Goal: Navigation & Orientation: Find specific page/section

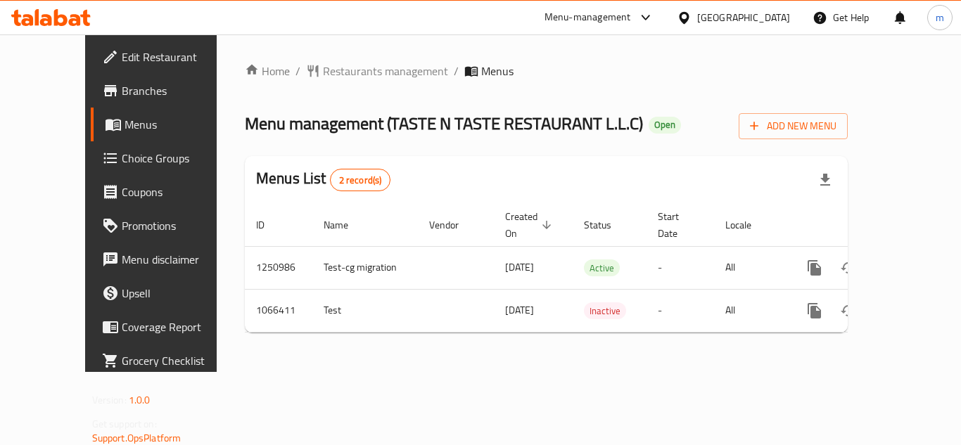
click at [44, 13] on icon at bounding box center [50, 17] width 79 height 17
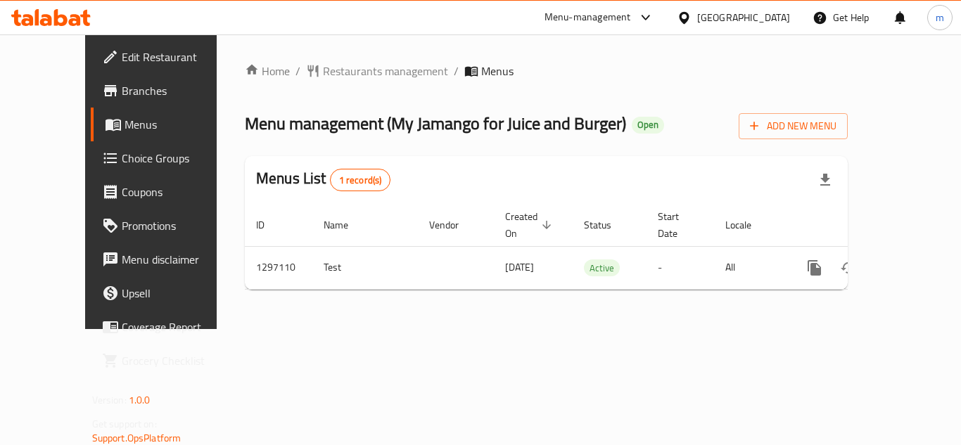
click at [763, 16] on div "[GEOGRAPHIC_DATA]" at bounding box center [733, 17] width 113 height 15
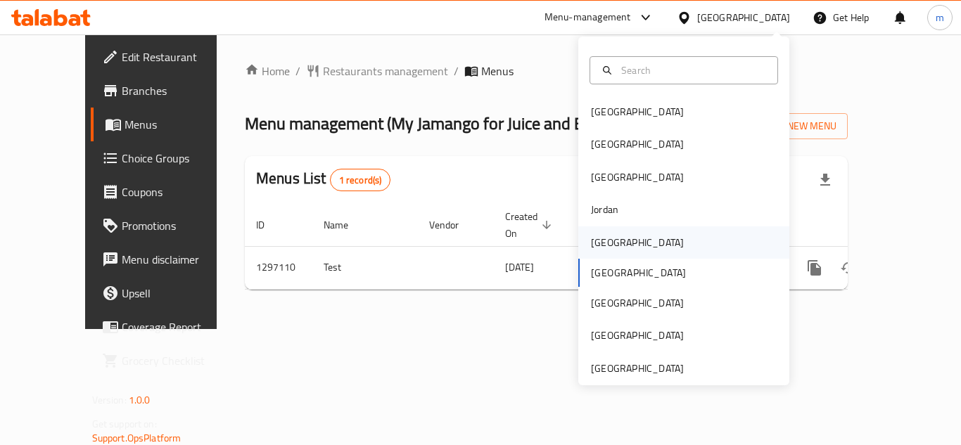
click at [627, 238] on div "Kuwait" at bounding box center [683, 242] width 211 height 32
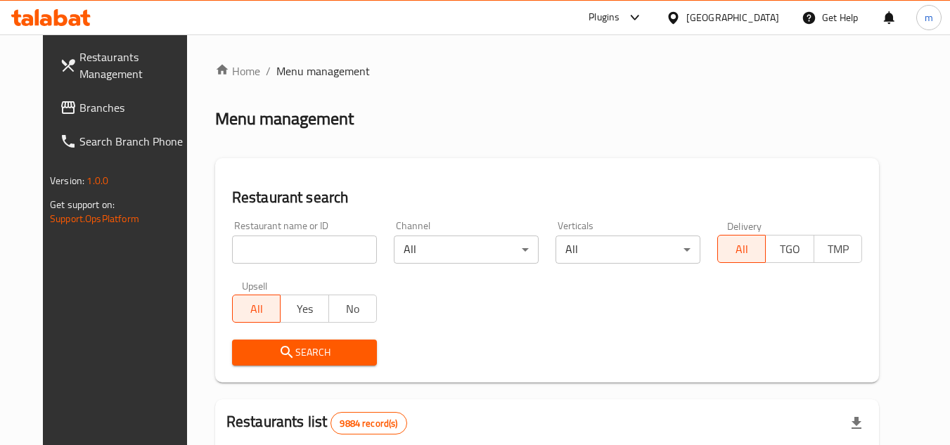
click at [112, 108] on span "Branches" at bounding box center [134, 107] width 111 height 17
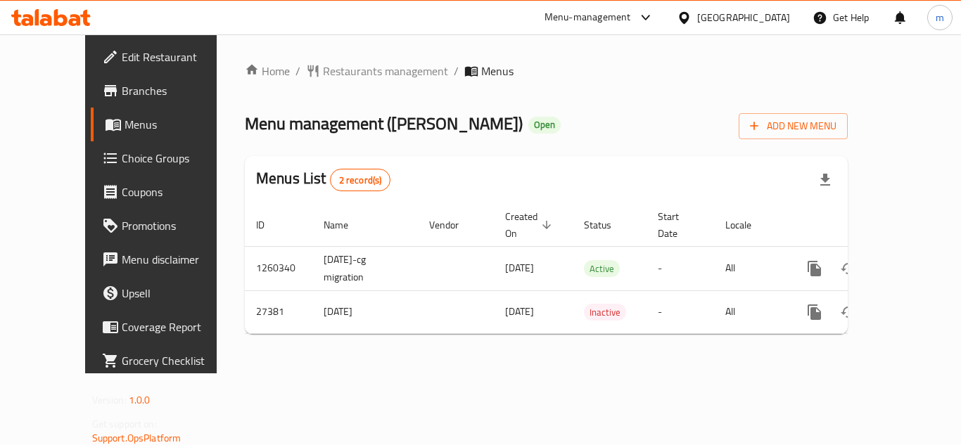
click at [769, 20] on div "Kuwait" at bounding box center [743, 17] width 93 height 15
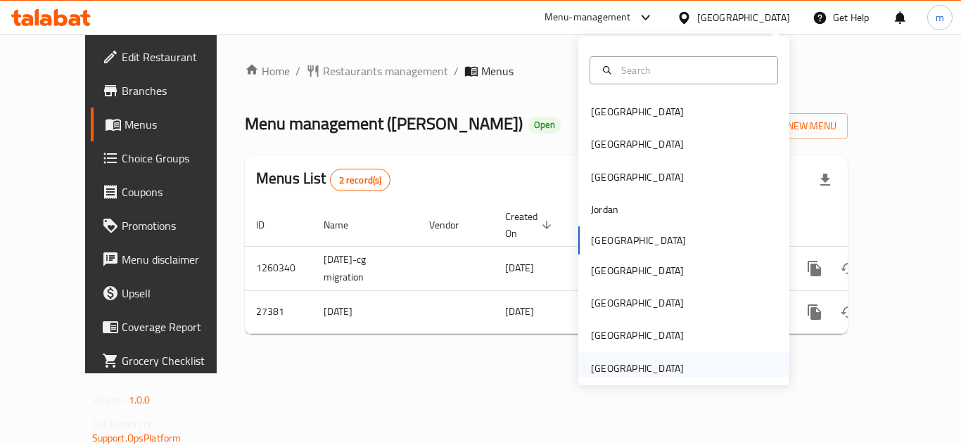
click at [615, 364] on div "[GEOGRAPHIC_DATA]" at bounding box center [637, 368] width 93 height 15
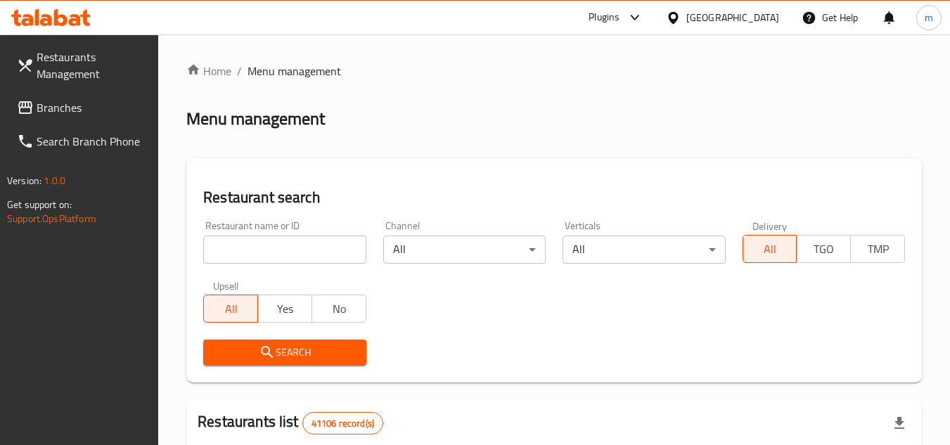
click at [111, 114] on span "Branches" at bounding box center [92, 107] width 111 height 17
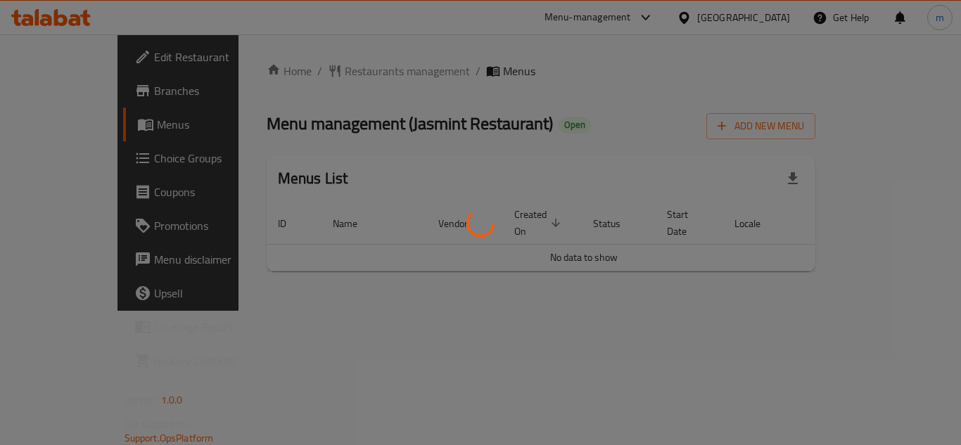
click at [196, 177] on div at bounding box center [480, 222] width 961 height 445
click at [321, 167] on div at bounding box center [480, 222] width 961 height 445
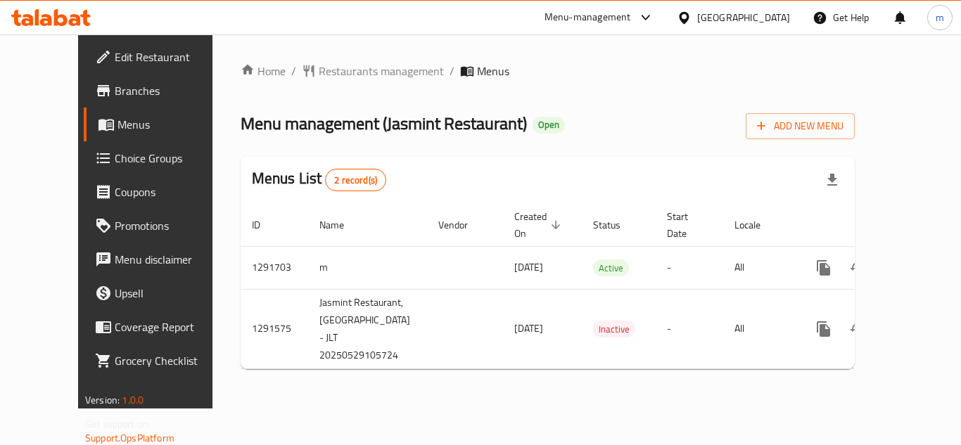
click at [115, 156] on span "Choice Groups" at bounding box center [171, 158] width 113 height 17
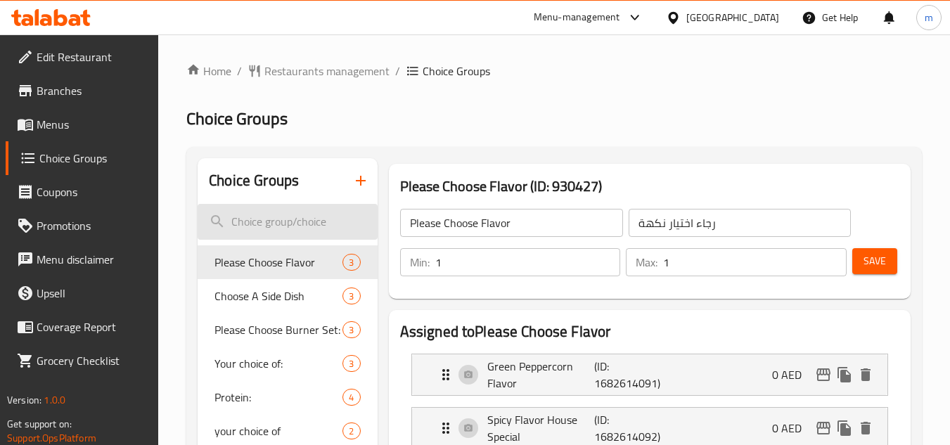
click at [276, 231] on input "search" at bounding box center [287, 222] width 179 height 36
paste input "اختيارك لمستوى توابل:"
type input "اختيارك لمستوى توابل:"
click at [290, 227] on input "search" at bounding box center [287, 222] width 179 height 36
paste input "Your choice of spice level"
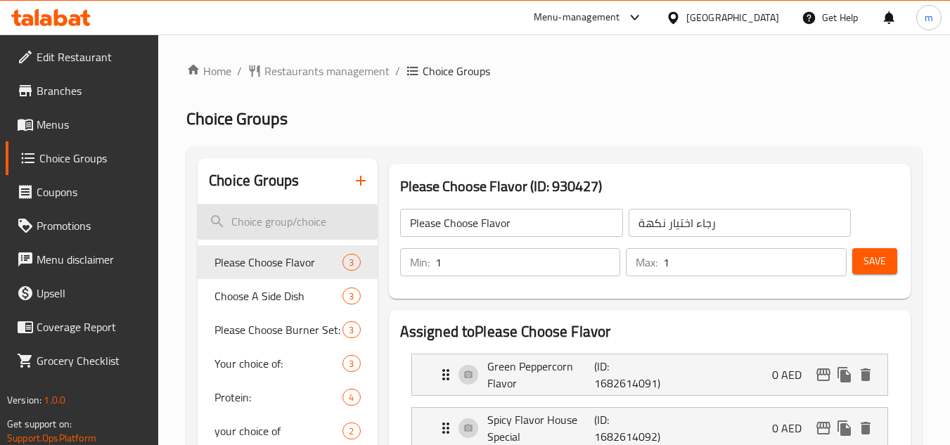
type input "Your choice of spice level"
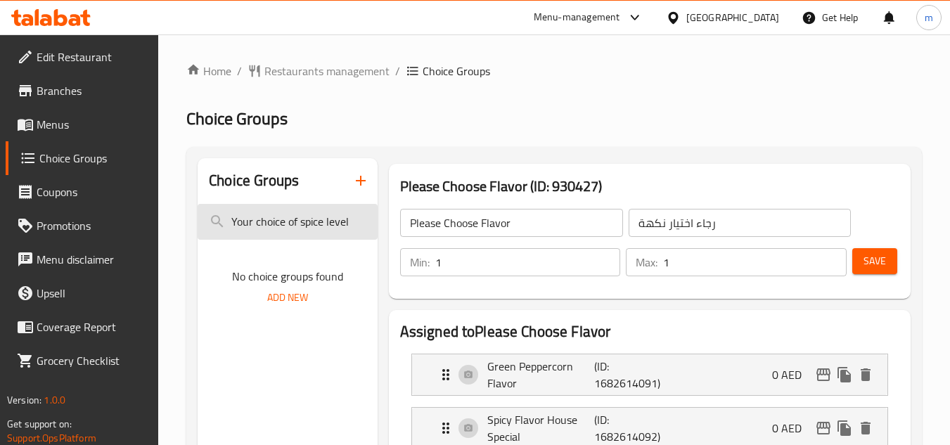
click at [362, 224] on input "Your choice of spice level" at bounding box center [287, 222] width 179 height 36
click at [361, 223] on input "Your choice of spice level" at bounding box center [287, 222] width 179 height 36
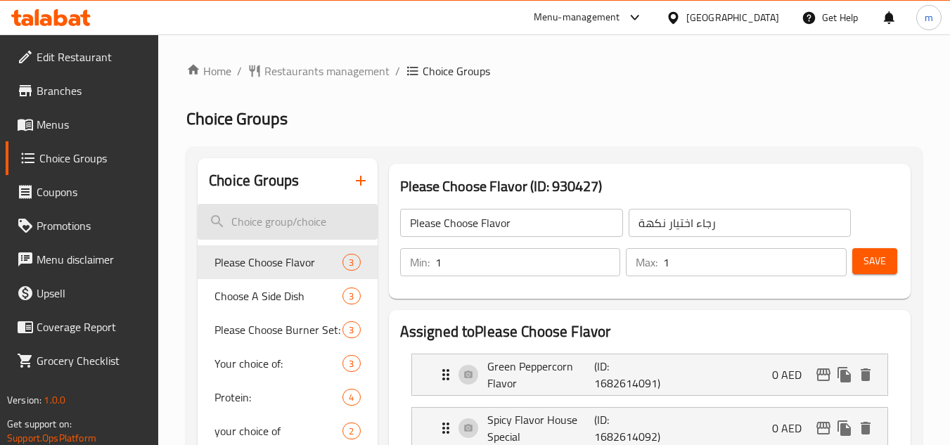
paste input "spice leve"
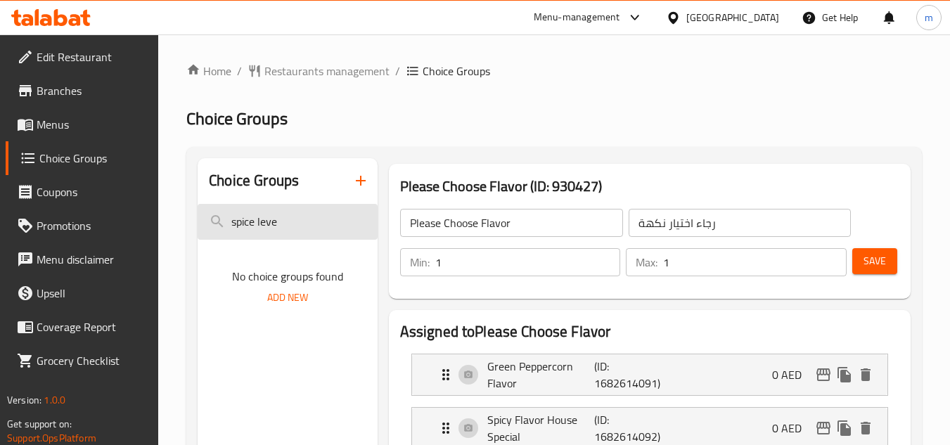
click at [323, 219] on input "spice leve" at bounding box center [287, 222] width 179 height 36
type input "spice level"
click at [311, 219] on input "spice level" at bounding box center [287, 222] width 179 height 36
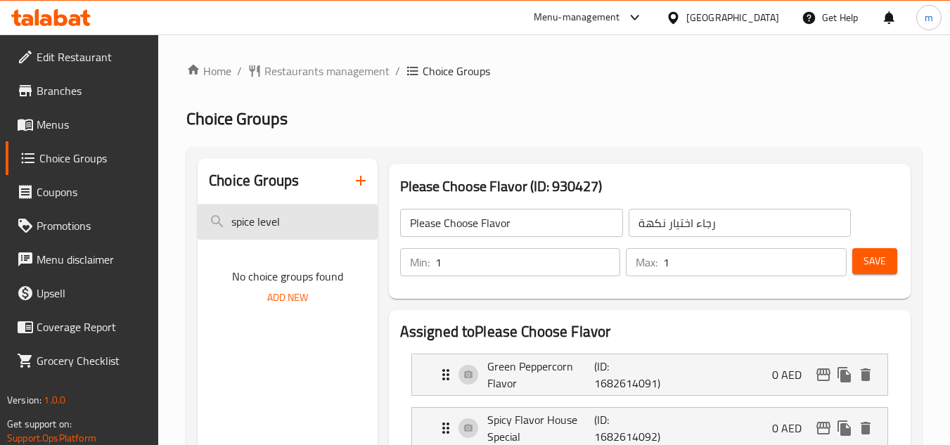
click at [311, 219] on input "spice level" at bounding box center [287, 222] width 179 height 36
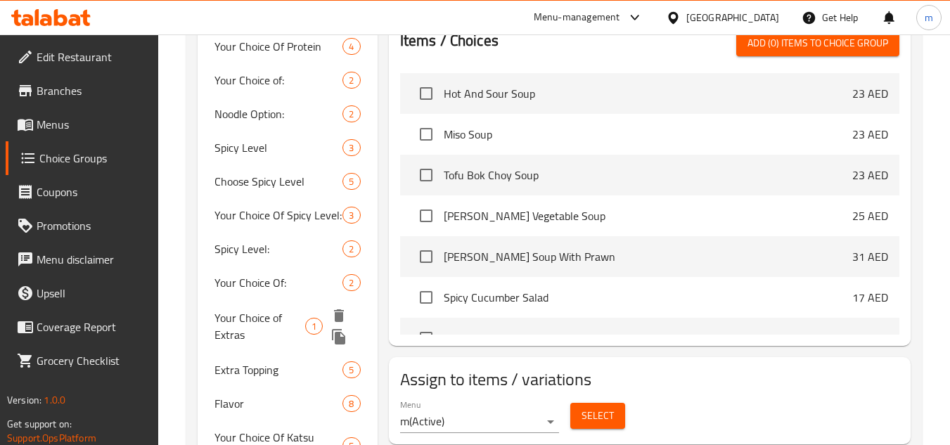
scroll to position [563, 0]
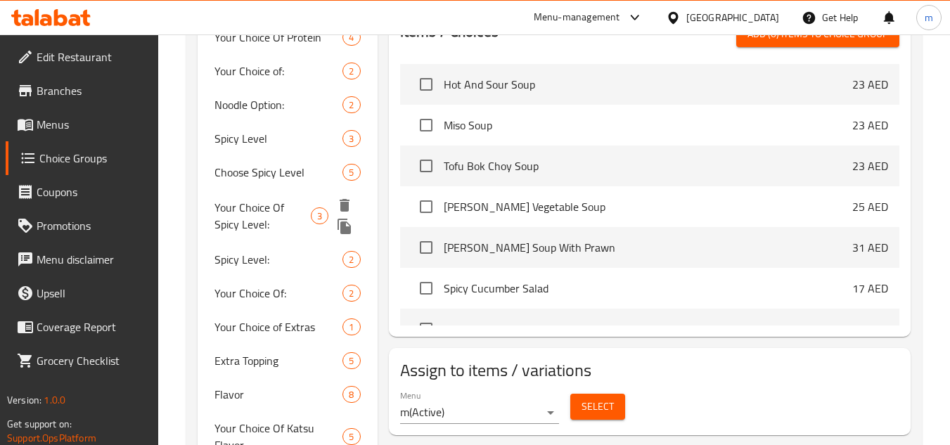
click at [276, 213] on span "Your Choice Of Spicy Level:" at bounding box center [263, 216] width 96 height 34
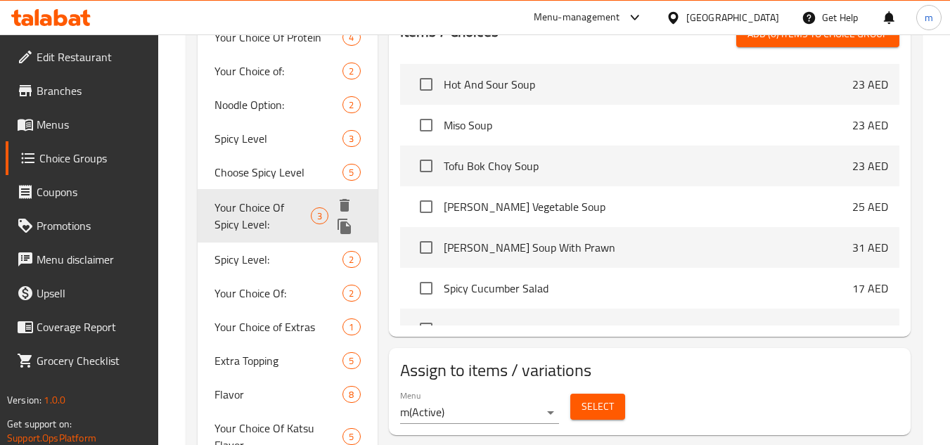
type input "Your Choice Of Spicy Level:"
type input "اختيارك لمستوى توابل:"
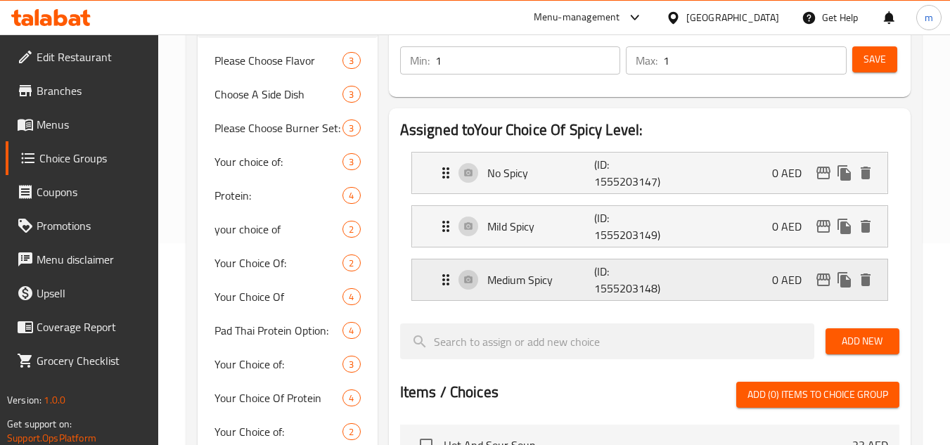
scroll to position [281, 0]
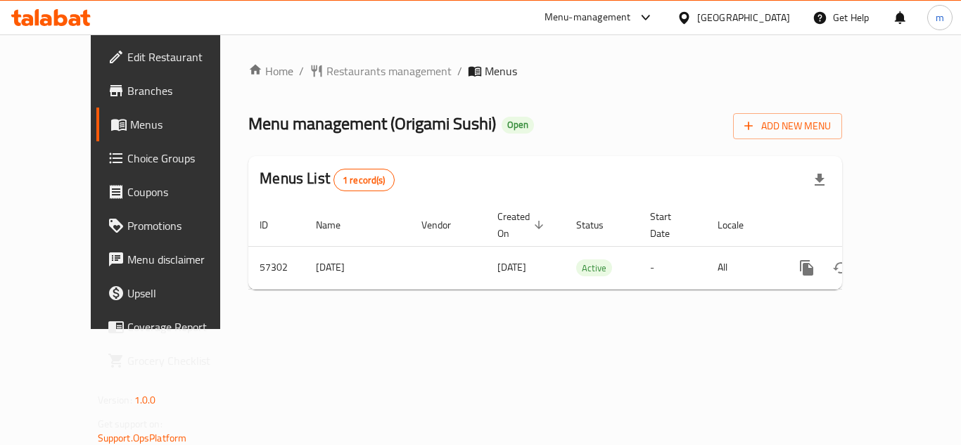
click at [71, 20] on icon at bounding box center [75, 20] width 12 height 12
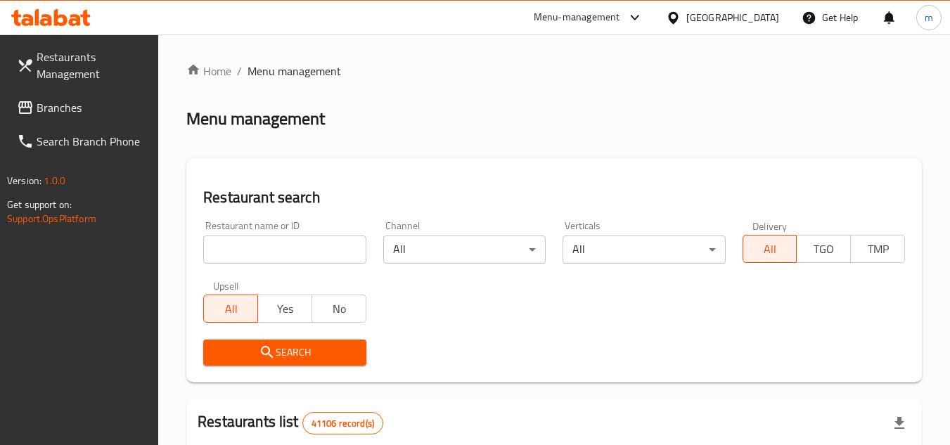
click at [573, 20] on div "Menu-management" at bounding box center [577, 17] width 87 height 17
click at [520, 151] on div "Restaurant-Management" at bounding box center [502, 155] width 110 height 15
click at [601, 18] on div at bounding box center [475, 222] width 950 height 445
click at [601, 18] on div "Menu-management" at bounding box center [577, 17] width 87 height 17
click at [533, 155] on div "Restaurant-Management" at bounding box center [502, 155] width 110 height 15
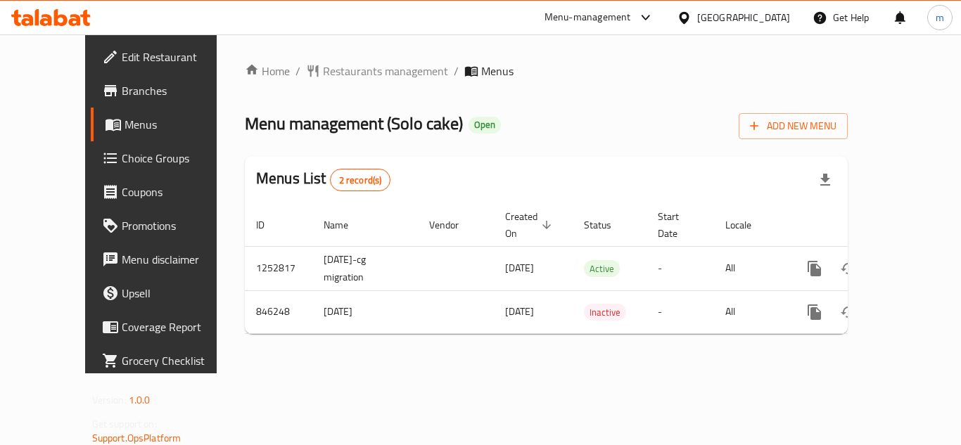
click at [56, 13] on icon at bounding box center [60, 17] width 13 height 17
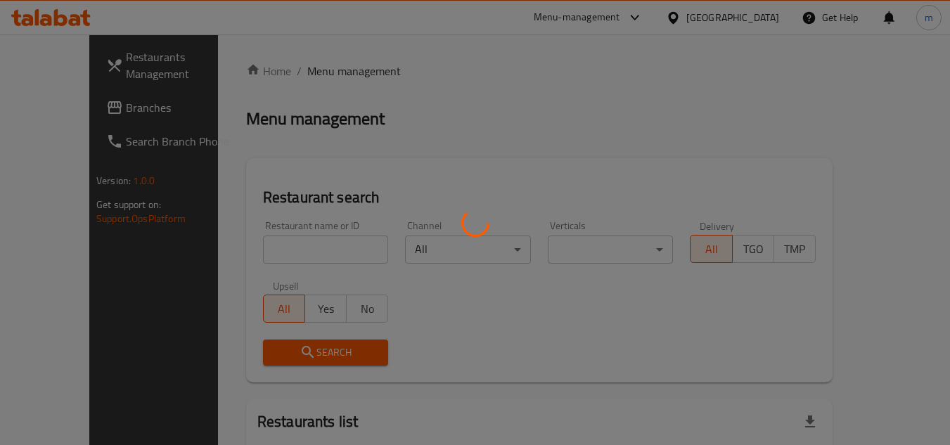
click at [661, 11] on div at bounding box center [475, 222] width 950 height 445
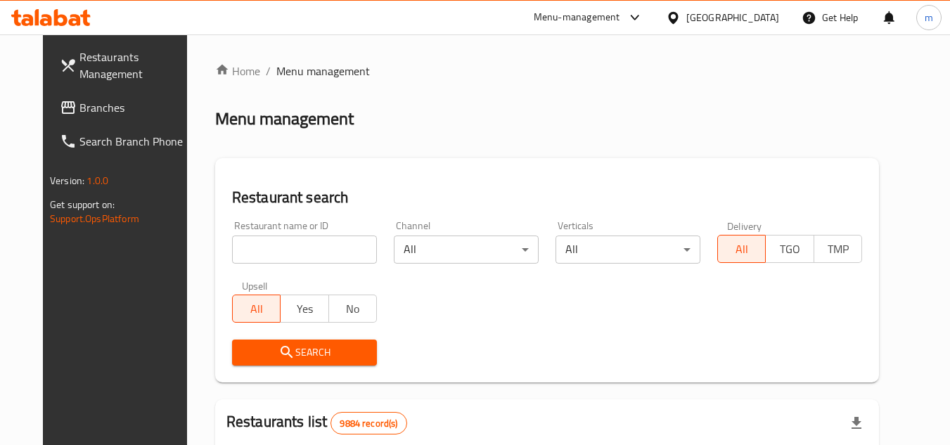
click at [620, 13] on div "Menu-management" at bounding box center [577, 17] width 87 height 17
click at [579, 150] on div "Restaurant-Management" at bounding box center [564, 155] width 110 height 15
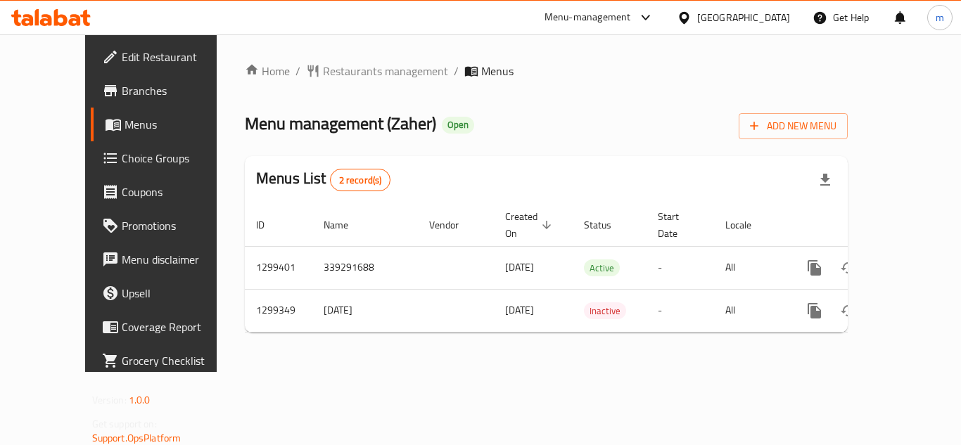
click at [47, 23] on icon at bounding box center [50, 17] width 79 height 17
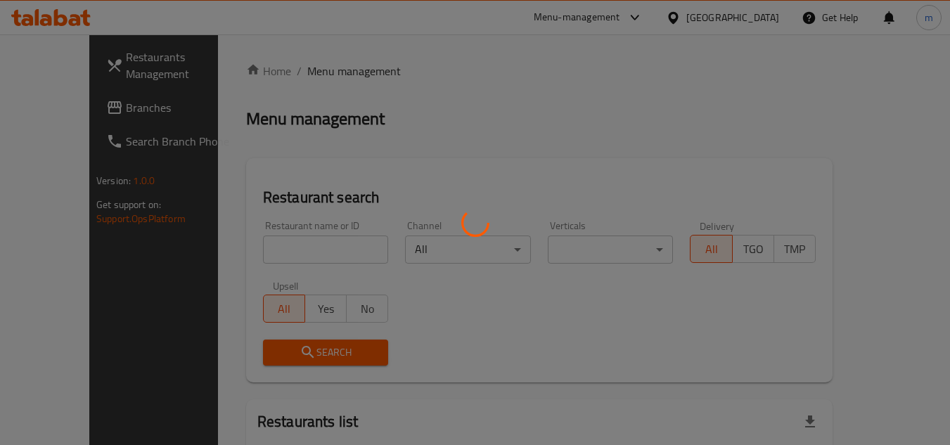
click at [687, 19] on div at bounding box center [475, 222] width 950 height 445
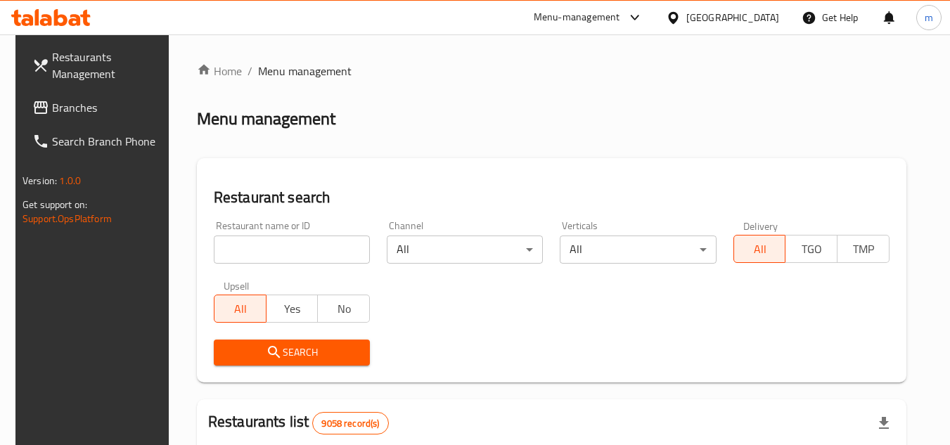
click at [620, 19] on div "Menu-management" at bounding box center [577, 17] width 87 height 17
click at [584, 143] on div "Restaurant-Management" at bounding box center [568, 155] width 133 height 32
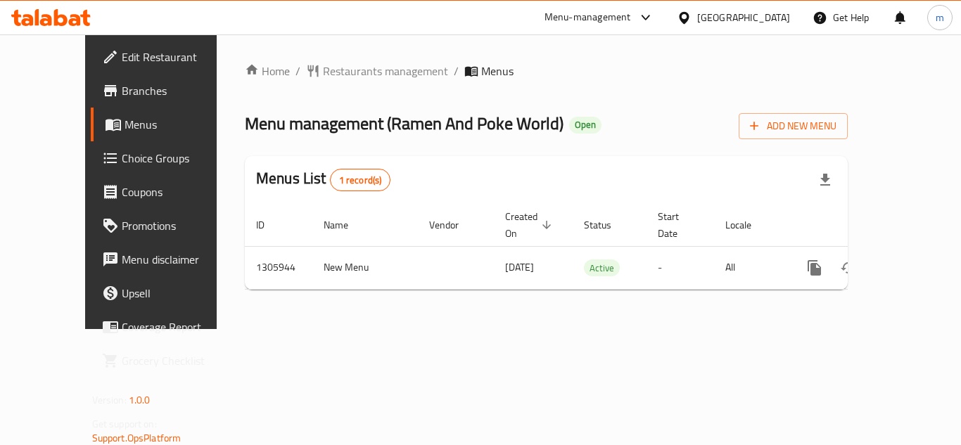
click at [51, 22] on icon at bounding box center [46, 20] width 12 height 12
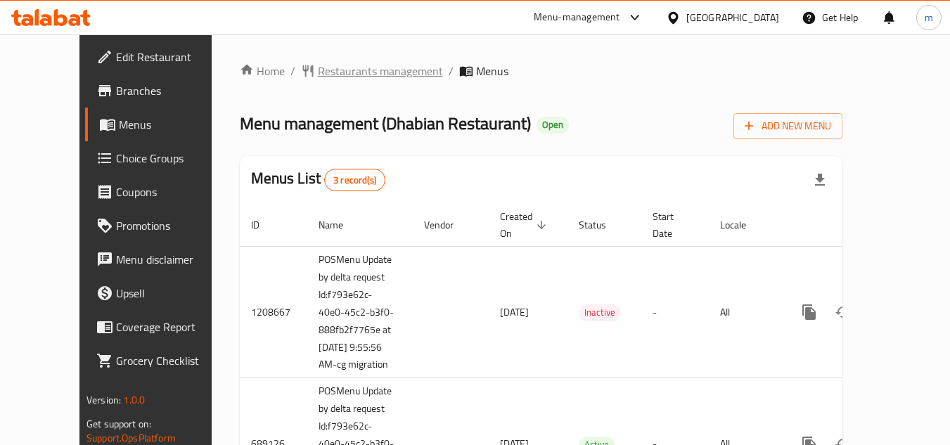
click at [346, 72] on span "Restaurants management" at bounding box center [380, 71] width 125 height 17
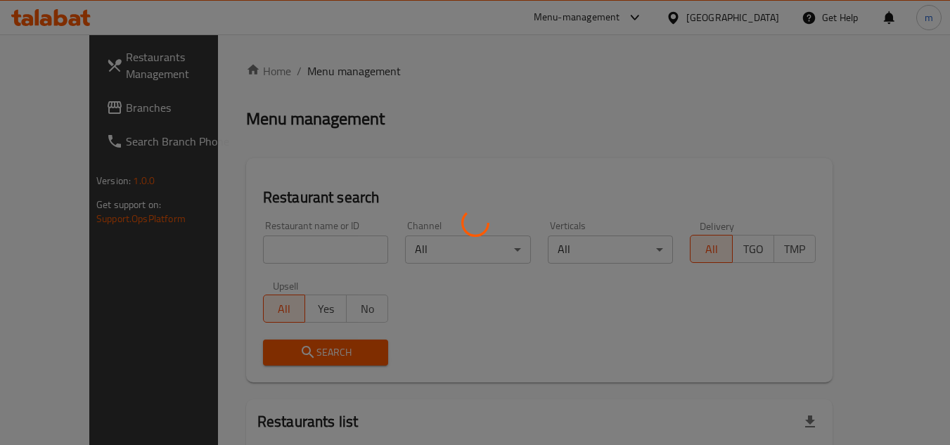
click at [274, 238] on div at bounding box center [475, 222] width 950 height 445
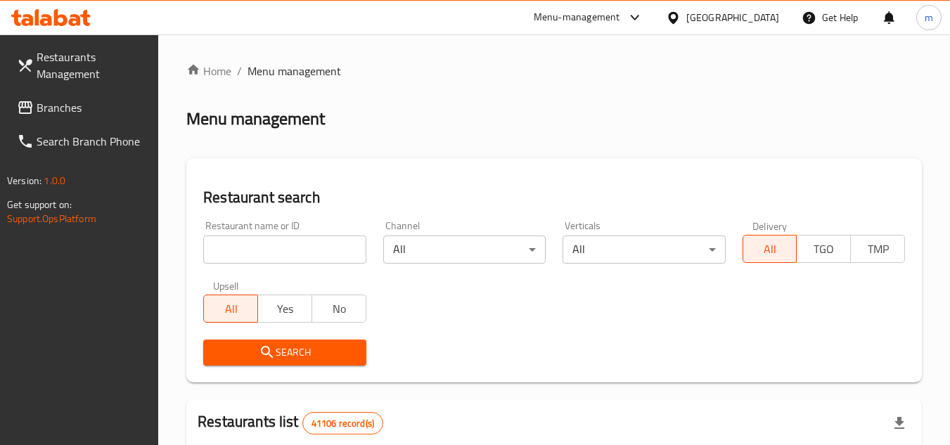
click at [276, 238] on input "search" at bounding box center [284, 250] width 162 height 28
paste input "25256"
type input "25256"
click button "Search" at bounding box center [284, 353] width 162 height 26
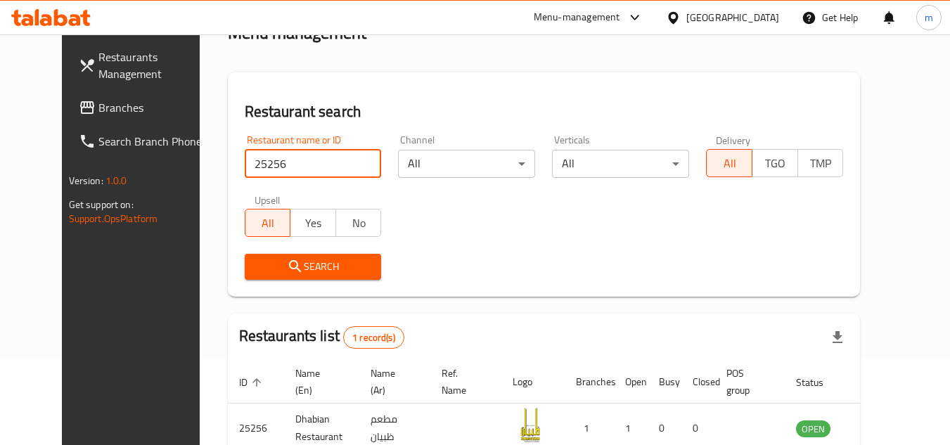
scroll to position [170, 0]
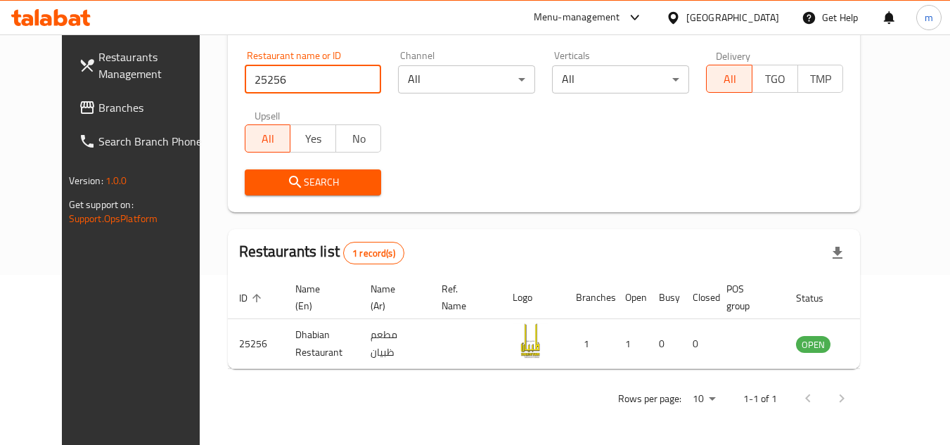
click at [96, 17] on div at bounding box center [51, 18] width 102 height 28
click at [403, 262] on div "Restaurants list 1 record(s)" at bounding box center [544, 253] width 633 height 48
click at [98, 107] on span "Branches" at bounding box center [153, 107] width 111 height 17
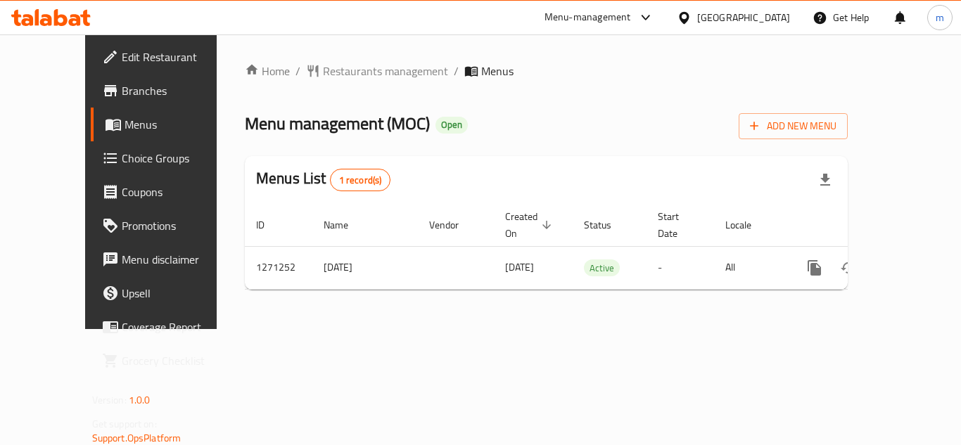
click at [39, 17] on icon at bounding box center [37, 17] width 4 height 16
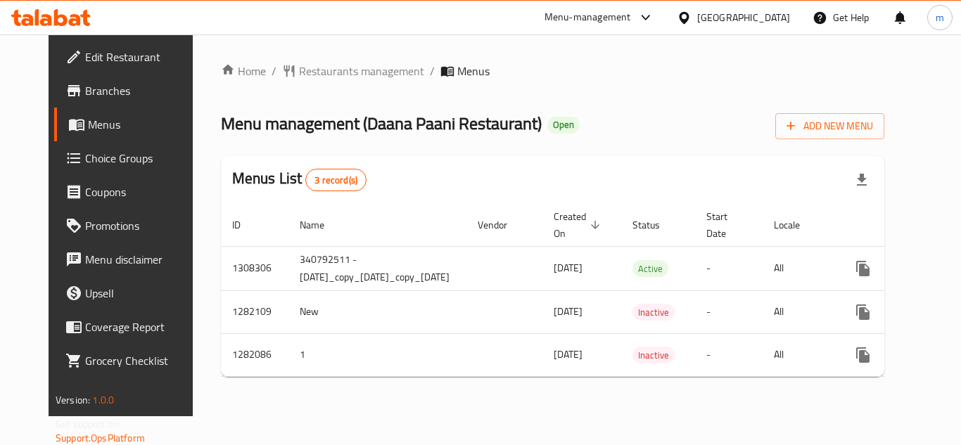
click at [66, 19] on icon at bounding box center [60, 17] width 13 height 17
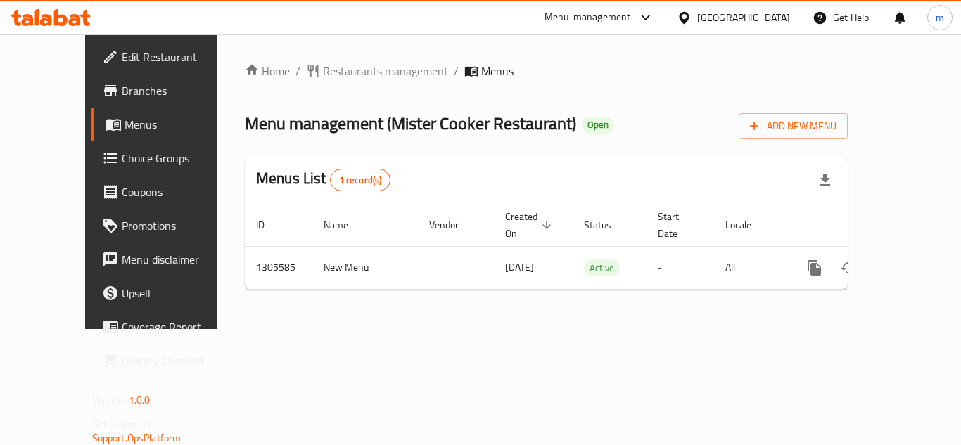
click at [72, 23] on icon at bounding box center [75, 20] width 12 height 12
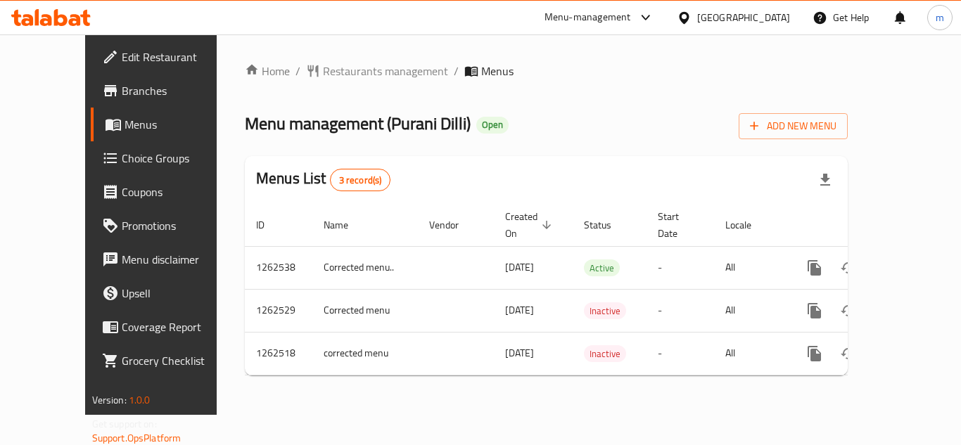
click at [76, 9] on icon at bounding box center [50, 17] width 79 height 17
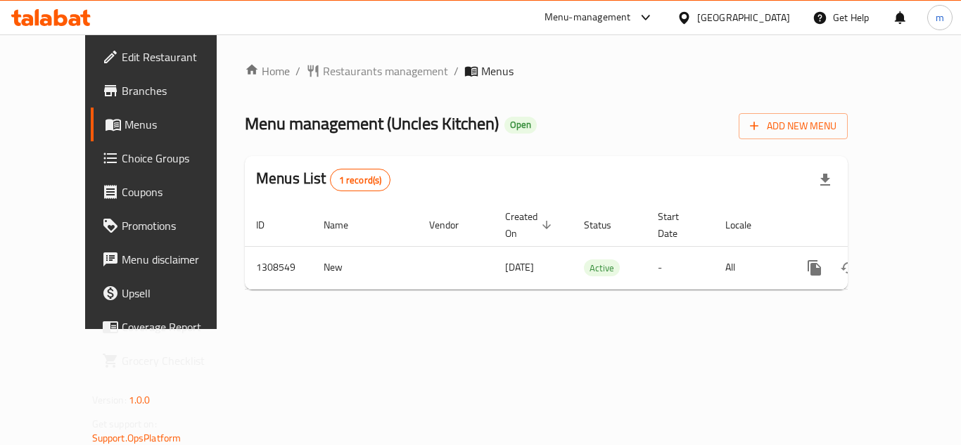
click at [43, 5] on div at bounding box center [51, 18] width 102 height 28
click at [21, 16] on icon at bounding box center [16, 18] width 10 height 16
click at [245, 141] on div "Home / Restaurants management / Menus Menu management ( Wrap & Go ) Open Add Ne…" at bounding box center [546, 182] width 603 height 238
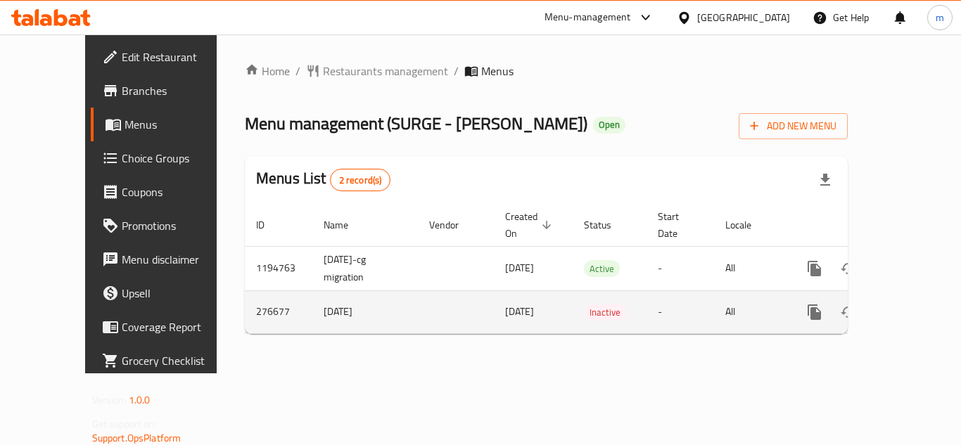
click at [418, 307] on td "enhanced table" at bounding box center [456, 312] width 76 height 43
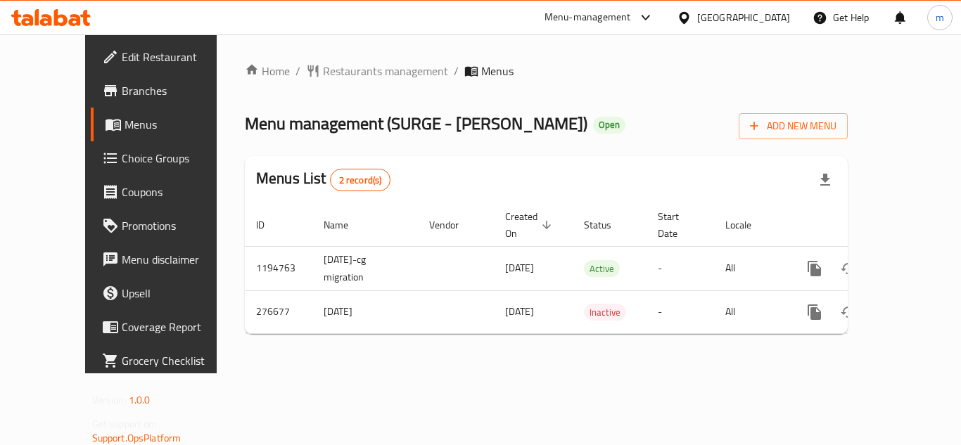
click at [24, 15] on icon at bounding box center [27, 20] width 12 height 12
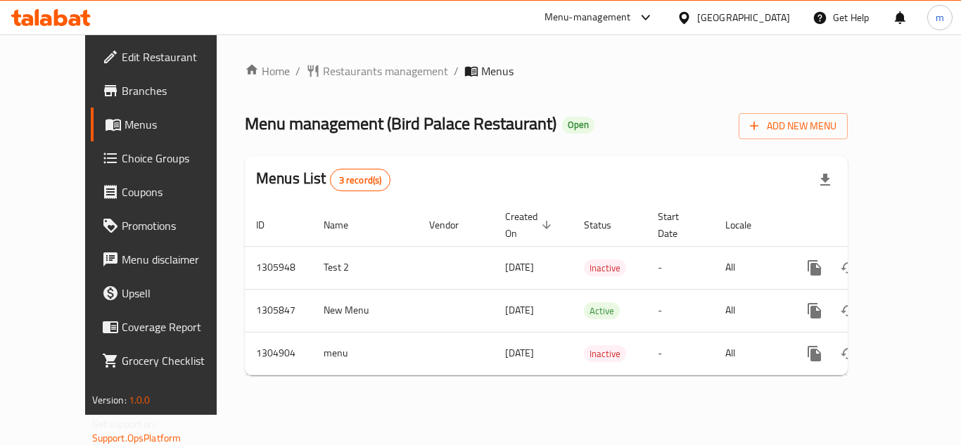
click at [61, 17] on icon at bounding box center [60, 17] width 13 height 17
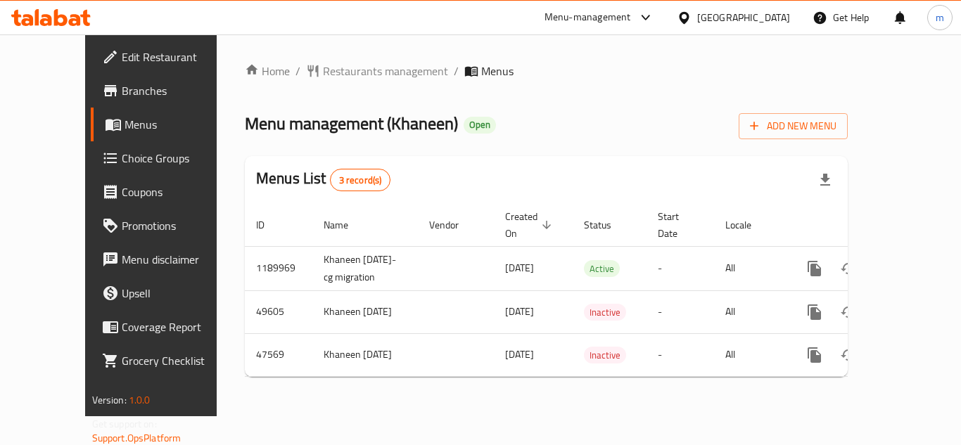
click at [46, 16] on icon at bounding box center [46, 20] width 12 height 12
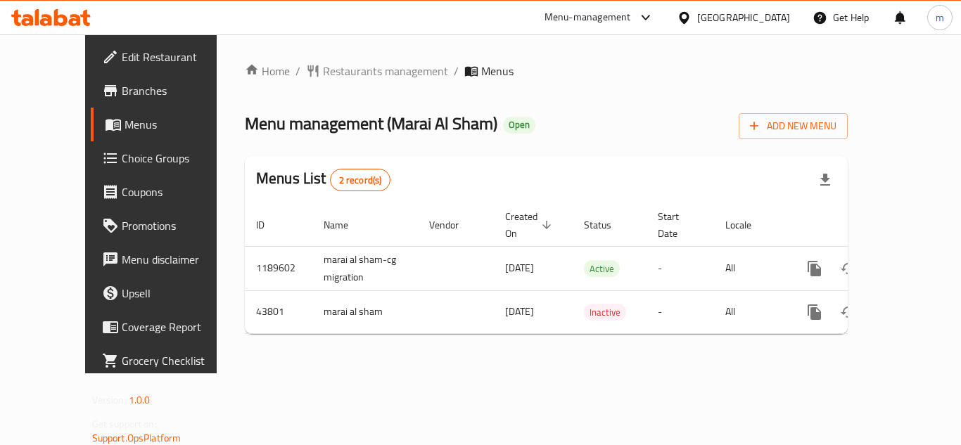
click at [55, 14] on icon at bounding box center [60, 17] width 13 height 17
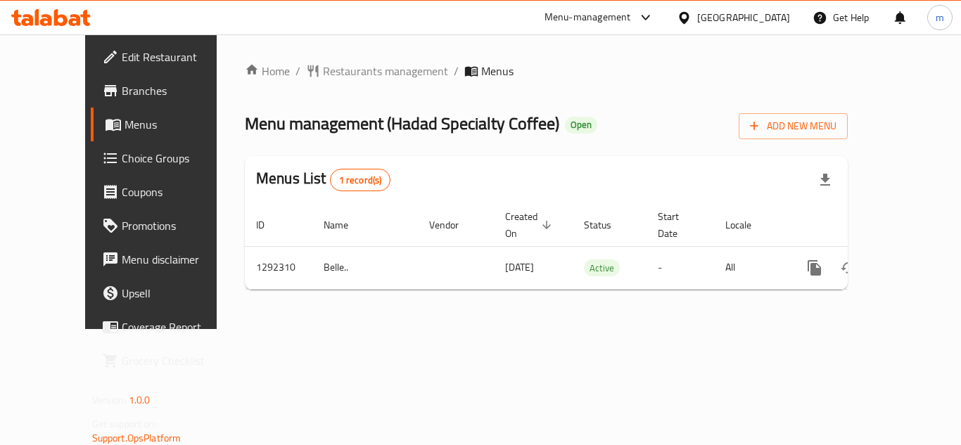
click at [82, 18] on icon at bounding box center [50, 17] width 79 height 17
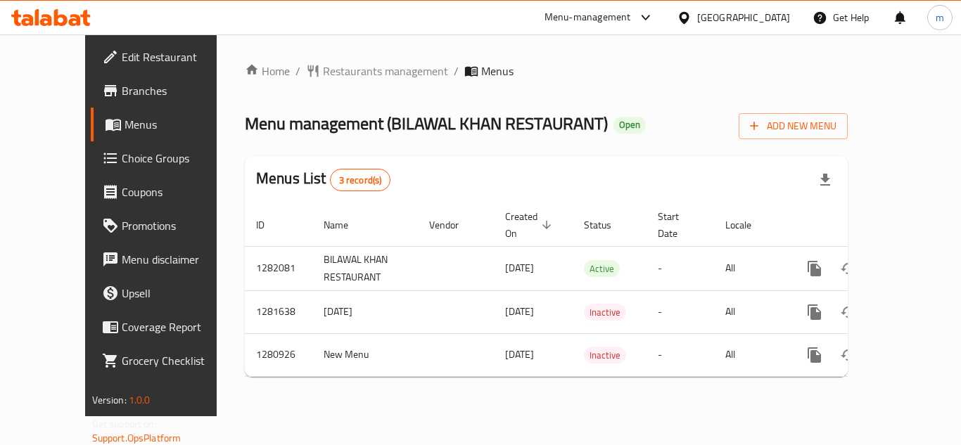
click at [53, 18] on icon at bounding box center [50, 17] width 79 height 17
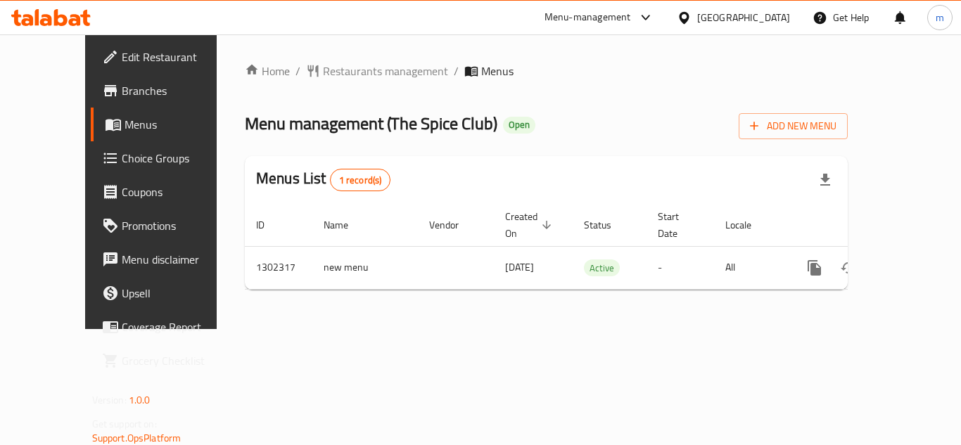
click at [518, 329] on div "Home / Restaurants management / Menus Menu management ( The Spice Club ) Open A…" at bounding box center [546, 181] width 659 height 295
click at [77, 23] on icon at bounding box center [75, 20] width 12 height 12
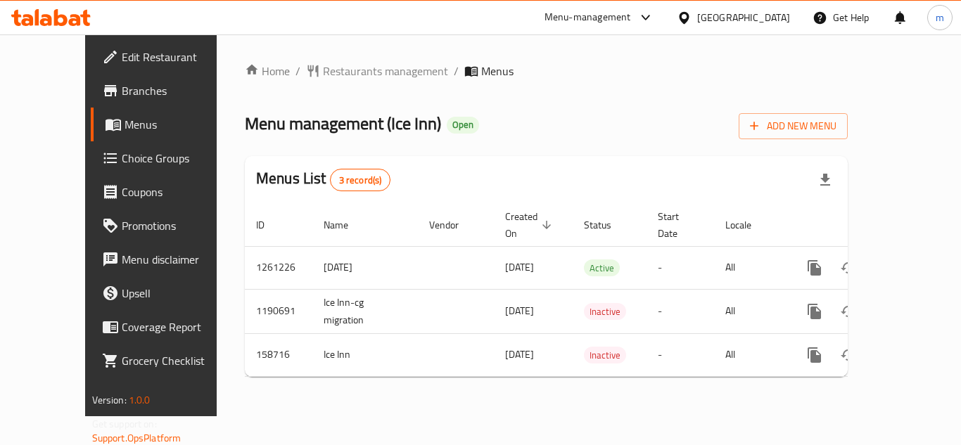
click at [44, 15] on icon at bounding box center [46, 20] width 12 height 12
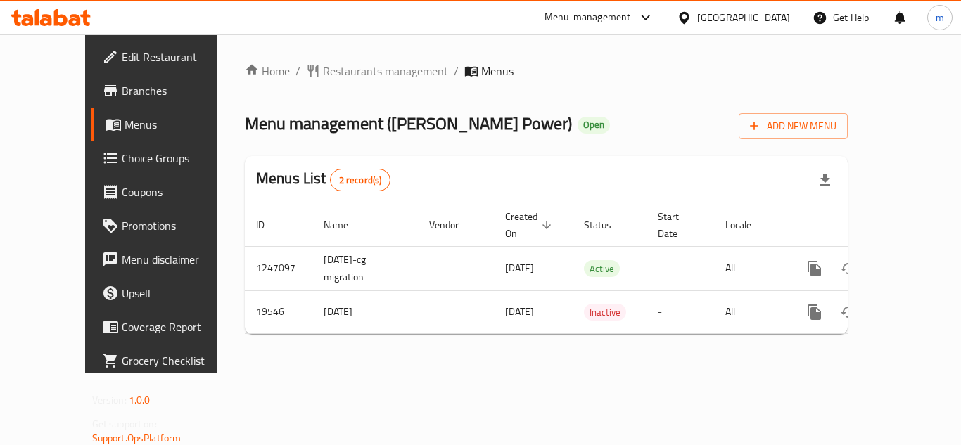
click at [68, 22] on icon at bounding box center [50, 17] width 79 height 17
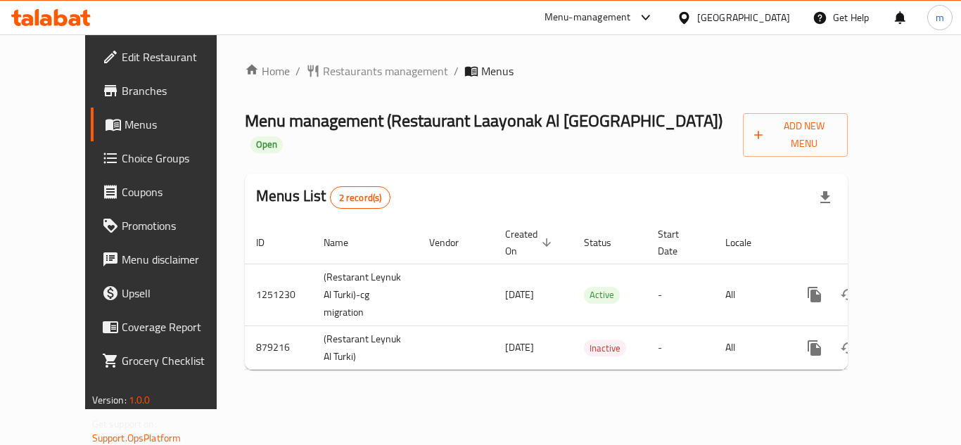
click at [70, 11] on icon at bounding box center [50, 17] width 79 height 17
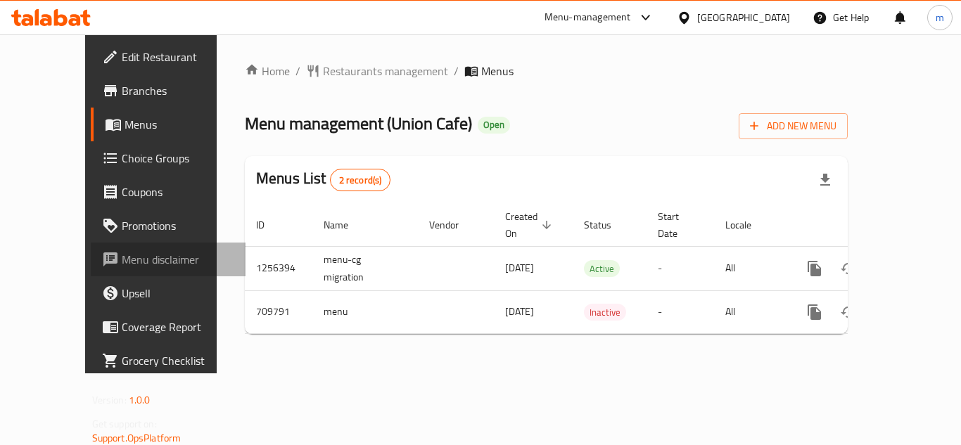
click at [107, 276] on link "Menu disclaimer" at bounding box center [168, 260] width 155 height 34
